Goal: Task Accomplishment & Management: Use online tool/utility

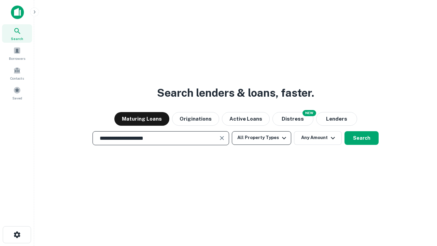
type input "**********"
click at [261, 137] on button "All Property Types" at bounding box center [261, 138] width 59 height 14
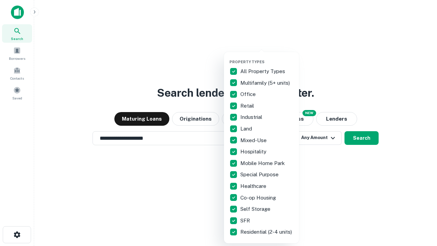
click at [267, 57] on button "button" at bounding box center [266, 57] width 75 height 0
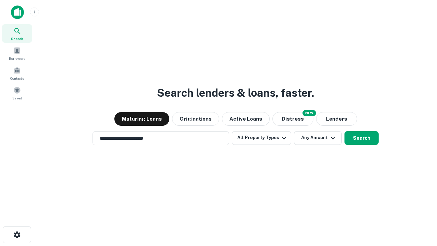
scroll to position [11, 0]
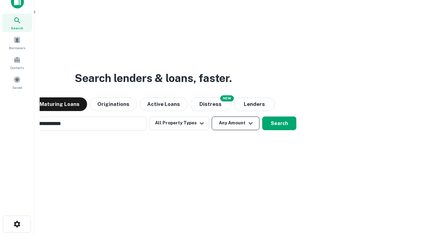
click at [211, 116] on button "Any Amount" at bounding box center [235, 123] width 48 height 14
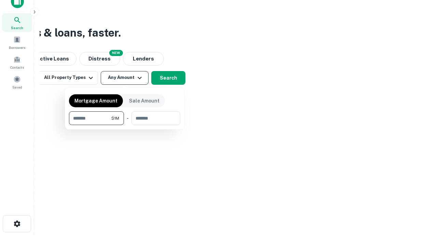
type input "*******"
click at [124, 125] on button "button" at bounding box center [124, 125] width 111 height 0
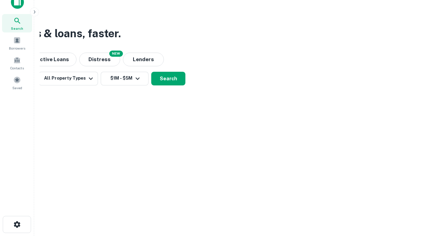
scroll to position [4, 126]
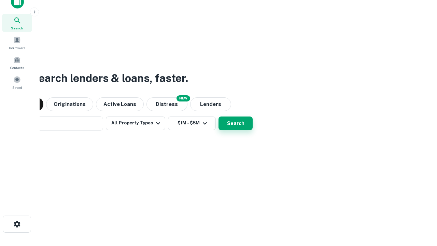
click at [218, 116] on button "Search" at bounding box center [235, 123] width 34 height 14
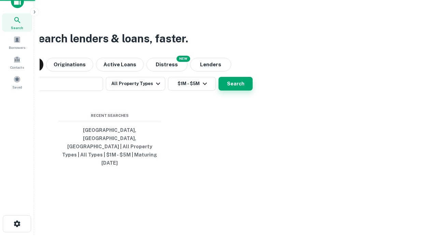
scroll to position [18, 193]
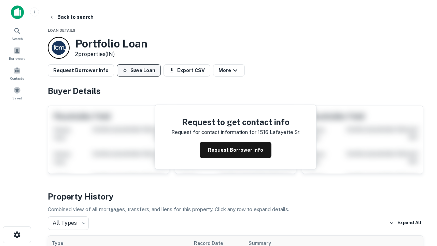
click at [138, 70] on button "Save Loan" at bounding box center [139, 70] width 44 height 12
click at [140, 70] on button "Save Loan" at bounding box center [139, 70] width 44 height 12
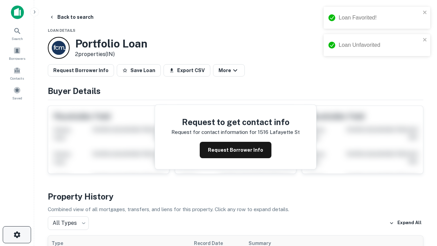
click at [17, 234] on icon "button" at bounding box center [17, 234] width 8 height 8
